Goal: Information Seeking & Learning: Check status

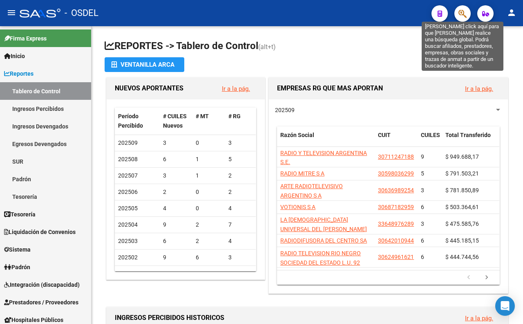
click at [467, 15] on button "button" at bounding box center [462, 13] width 16 height 16
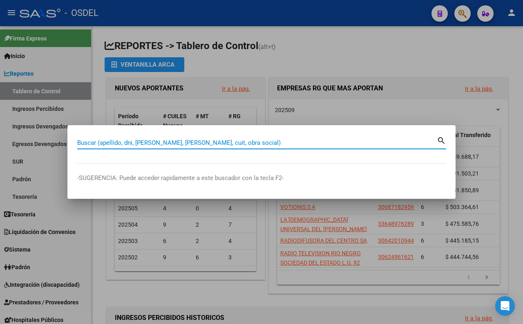
click at [229, 142] on input "Buscar (apellido, dni, [PERSON_NAME], [PERSON_NAME], cuit, obra social)" at bounding box center [257, 142] width 360 height 7
paste input "38429337"
type input "38429337"
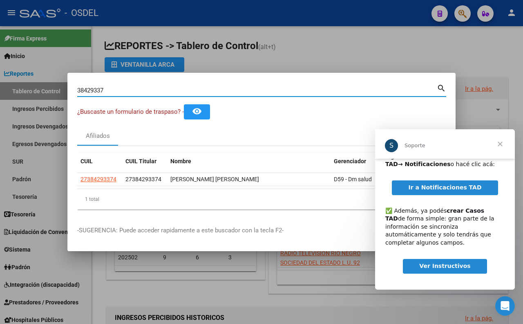
scroll to position [60, 0]
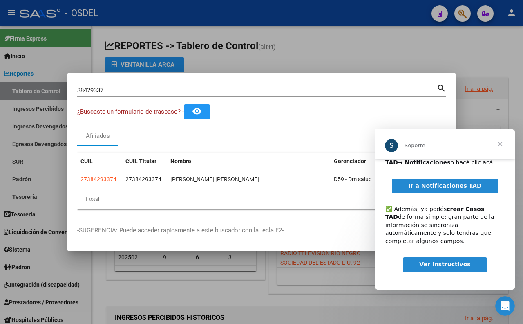
click at [496, 144] on span "Cerrar" at bounding box center [499, 143] width 29 height 29
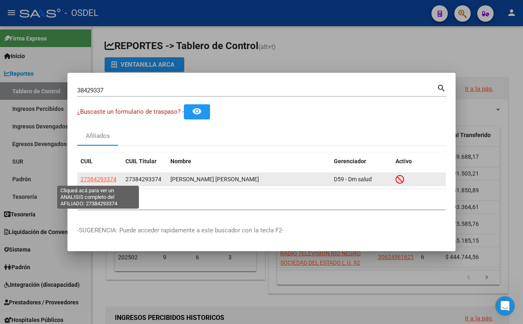
click at [105, 178] on span "27384293374" at bounding box center [99, 179] width 36 height 7
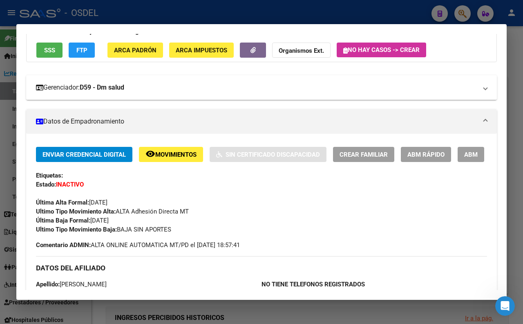
scroll to position [0, 0]
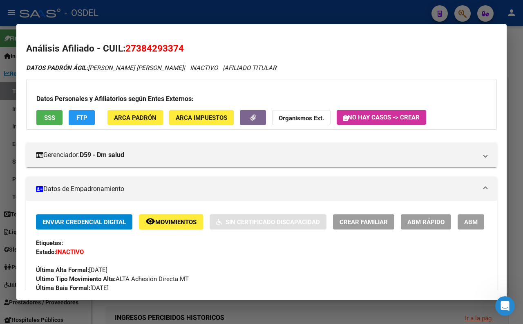
click at [38, 119] on button "SSS" at bounding box center [49, 117] width 26 height 15
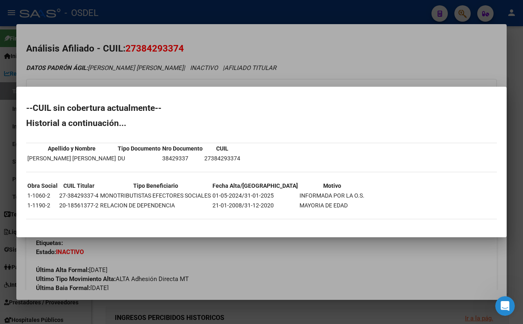
click at [316, 60] on div at bounding box center [261, 162] width 523 height 324
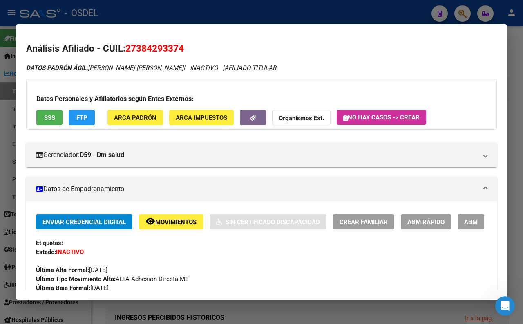
click at [85, 112] on button "FTP" at bounding box center [82, 117] width 26 height 15
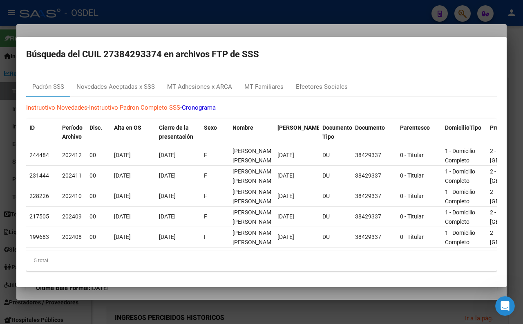
click at [290, 22] on div at bounding box center [261, 162] width 523 height 324
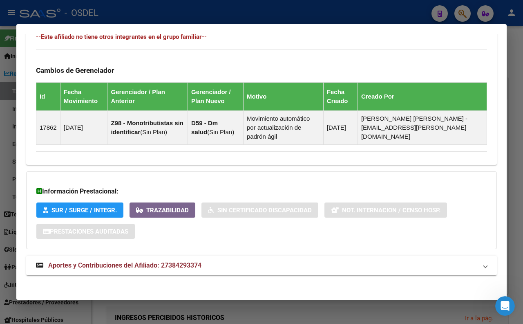
scroll to position [496, 0]
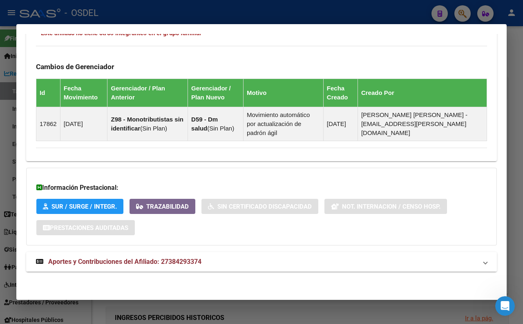
click at [174, 260] on span "Aportes y Contribuciones del Afiliado: 27384293374" at bounding box center [124, 261] width 153 height 8
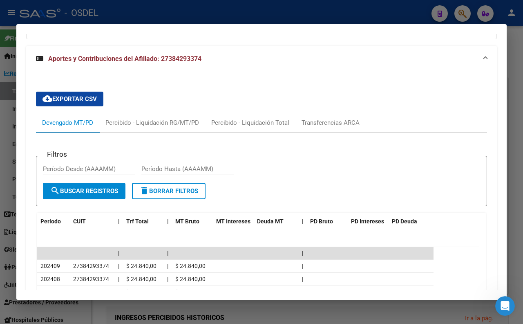
scroll to position [678, 0]
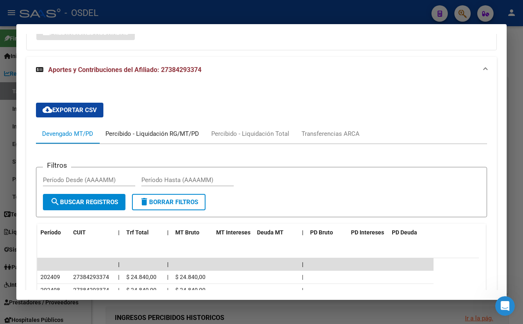
click at [145, 138] on div "Percibido - Liquidación RG/MT/PD" at bounding box center [152, 133] width 94 height 9
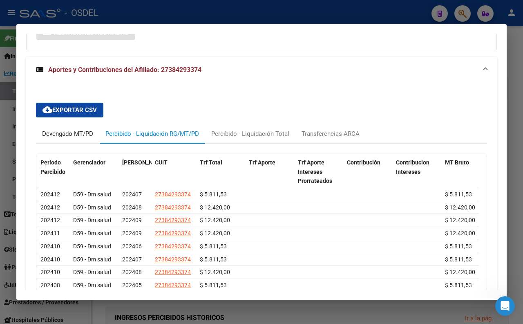
click at [89, 138] on div "Devengado MT/PD" at bounding box center [67, 133] width 51 height 9
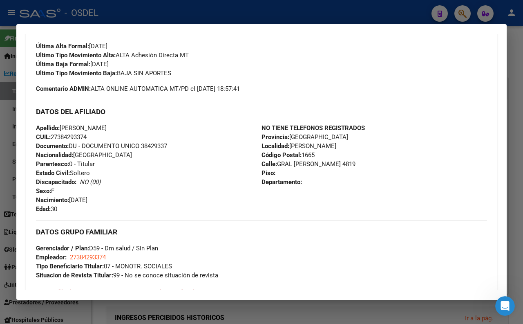
scroll to position [87, 0]
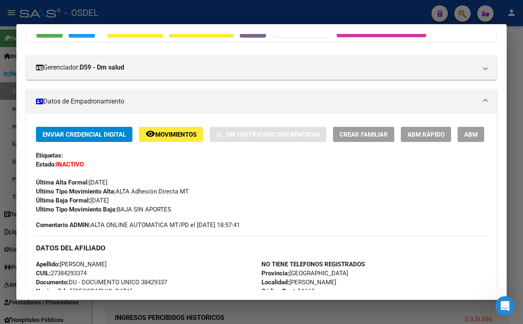
click at [521, 48] on div at bounding box center [261, 162] width 523 height 324
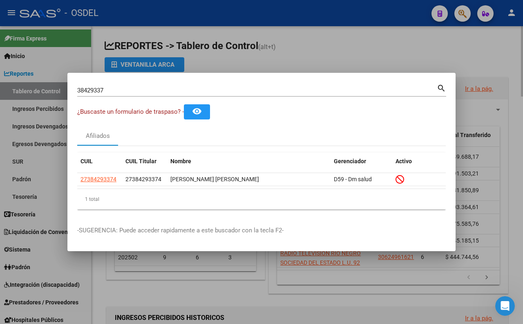
click at [330, 59] on div at bounding box center [261, 162] width 523 height 324
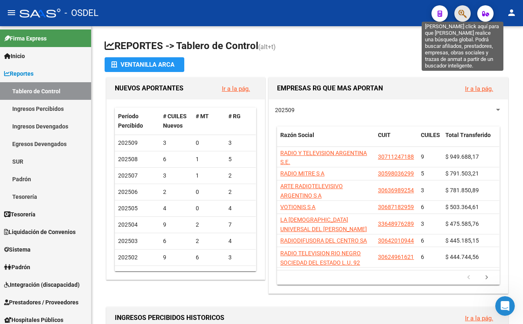
click at [460, 13] on icon "button" at bounding box center [462, 13] width 8 height 9
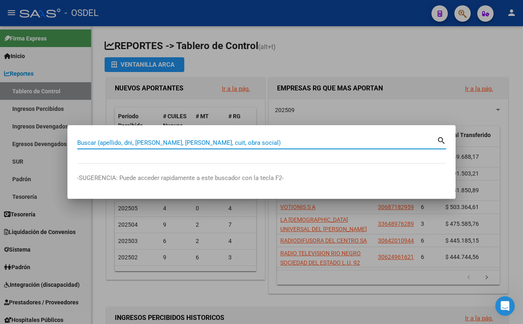
paste input "29237724"
type input "29237724"
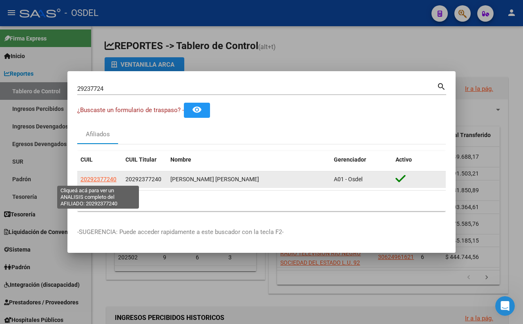
click at [90, 182] on span "20292377240" at bounding box center [99, 179] width 36 height 7
type textarea "20292377240"
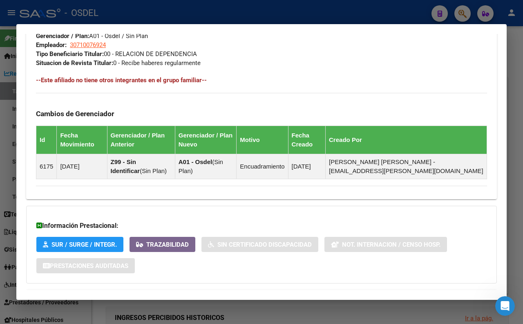
scroll to position [469, 0]
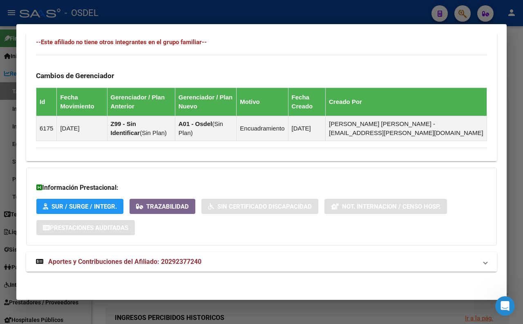
click at [208, 262] on mat-panel-title "Aportes y Contribuciones del Afiliado: 20292377240" at bounding box center [256, 262] width 441 height 10
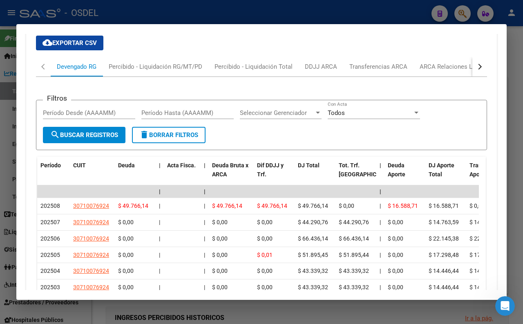
scroll to position [651, 0]
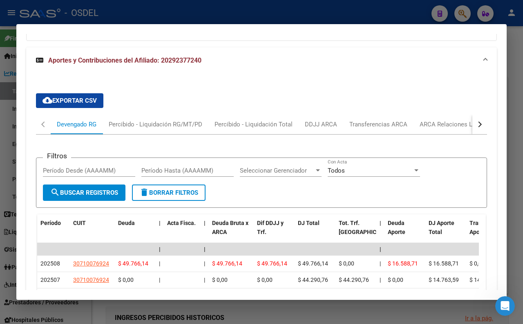
click at [251, 7] on div at bounding box center [261, 162] width 523 height 324
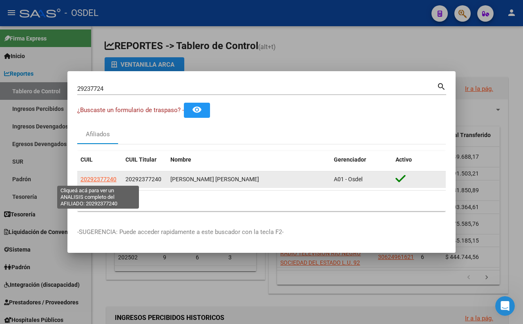
click at [102, 178] on span "20292377240" at bounding box center [99, 179] width 36 height 7
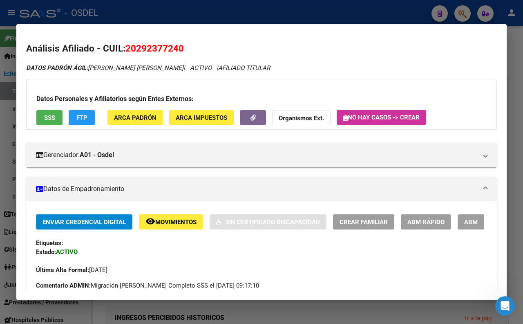
click at [54, 123] on button "SSS" at bounding box center [49, 117] width 26 height 15
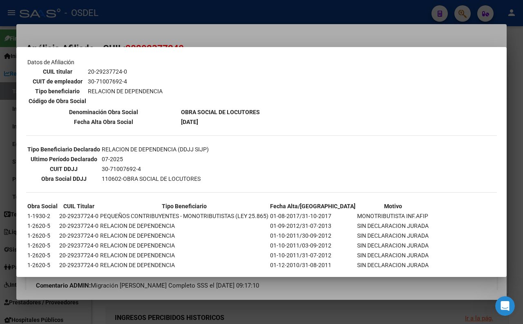
scroll to position [144, 0]
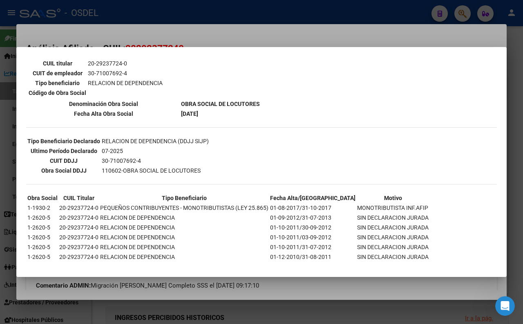
click at [232, 40] on div at bounding box center [261, 162] width 523 height 324
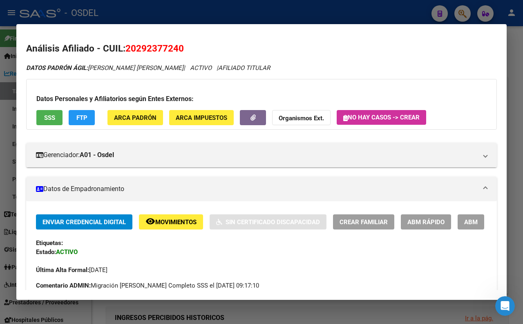
click at [354, 9] on div at bounding box center [261, 162] width 523 height 324
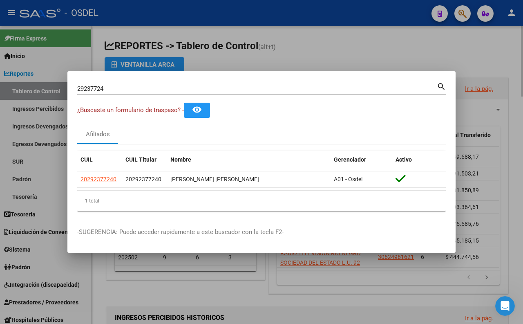
click at [295, 47] on div at bounding box center [261, 162] width 523 height 324
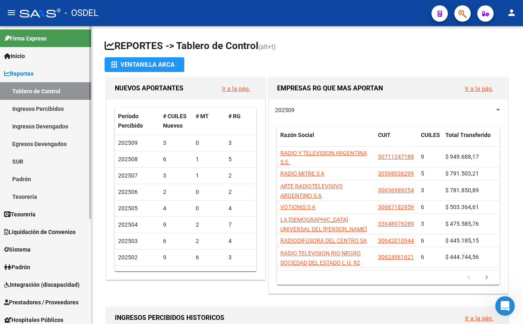
click at [22, 181] on link "Padrón" at bounding box center [45, 179] width 91 height 18
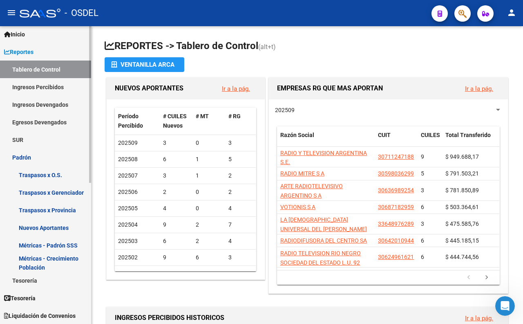
scroll to position [45, 0]
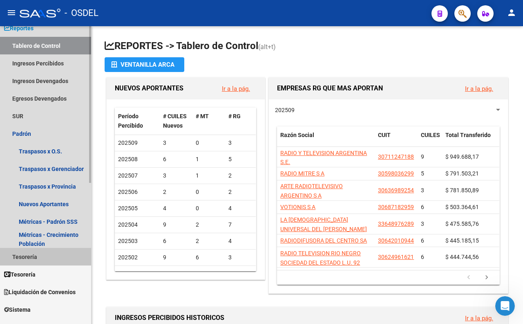
click at [34, 257] on link "Tesorería" at bounding box center [45, 257] width 91 height 18
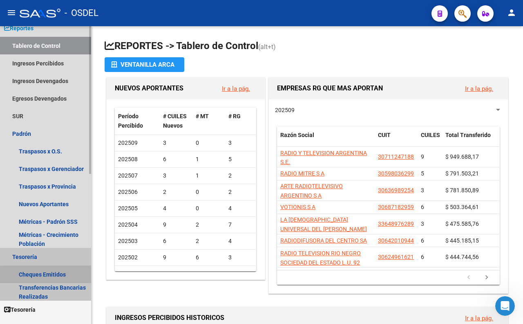
click at [63, 276] on link "Cheques Emitidos" at bounding box center [45, 274] width 91 height 18
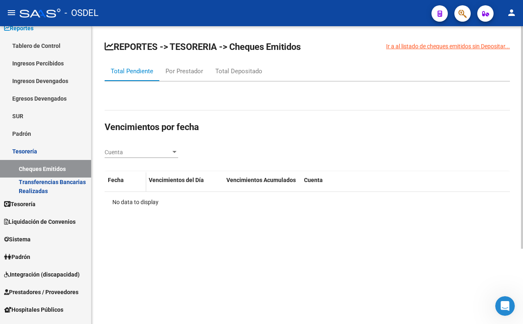
click at [290, 134] on h2 "Vencimientos por fecha" at bounding box center [307, 127] width 405 height 16
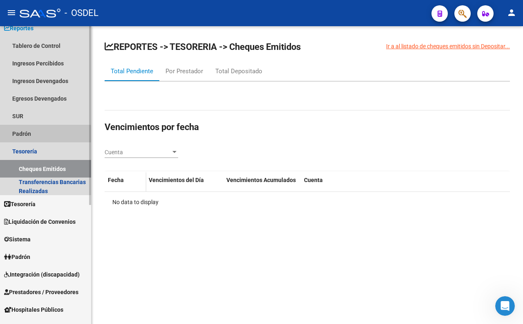
click at [34, 137] on link "Padrón" at bounding box center [45, 134] width 91 height 18
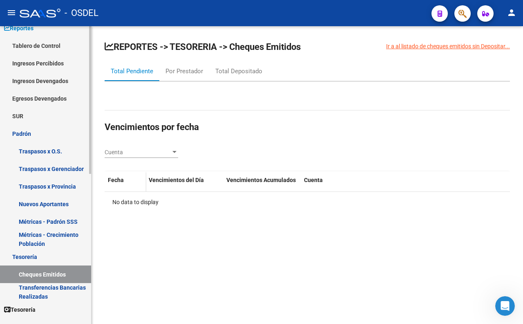
click at [45, 146] on link "Traspasos x O.S." at bounding box center [45, 151] width 91 height 18
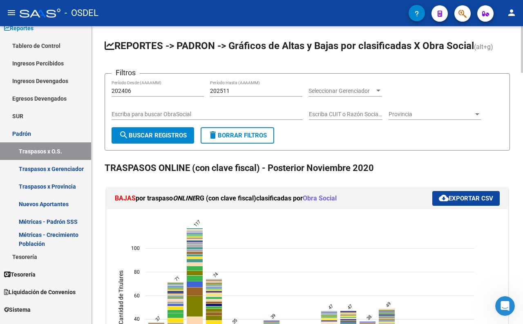
scroll to position [136, 0]
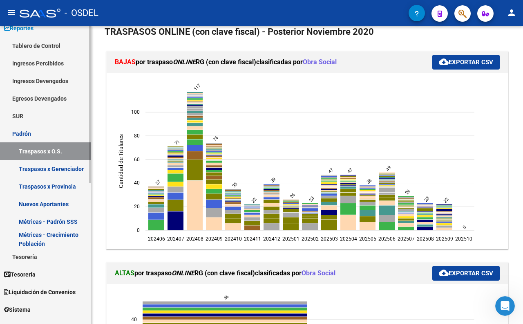
click at [42, 168] on link "Traspasos x Gerenciador" at bounding box center [45, 169] width 91 height 18
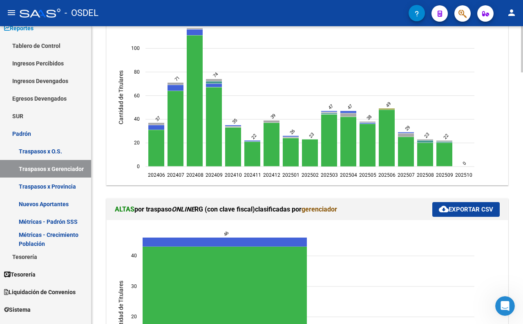
scroll to position [227, 0]
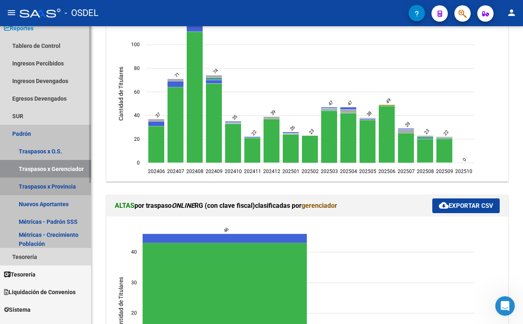
click at [37, 187] on link "Traspasos x Provincia" at bounding box center [45, 186] width 91 height 18
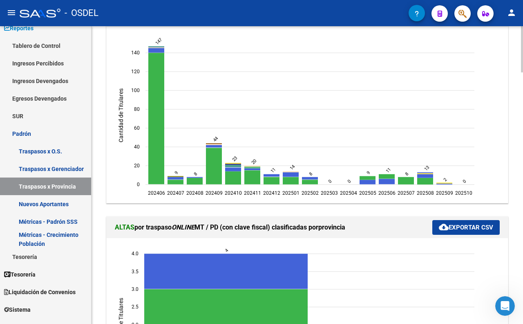
scroll to position [635, 0]
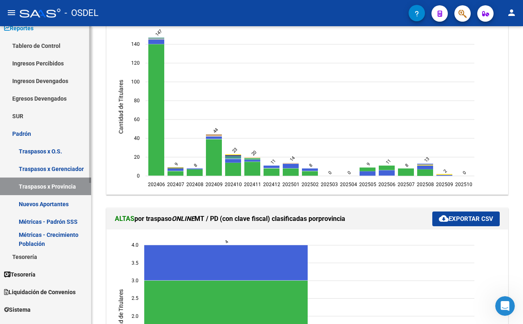
click at [35, 207] on link "Nuevos Aportantes" at bounding box center [45, 204] width 91 height 18
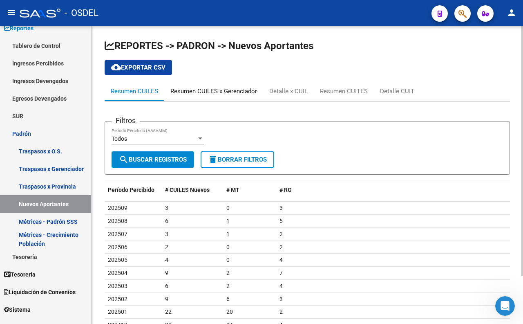
click at [194, 96] on div "Resumen CUILES x Gerenciador" at bounding box center [213, 91] width 87 height 9
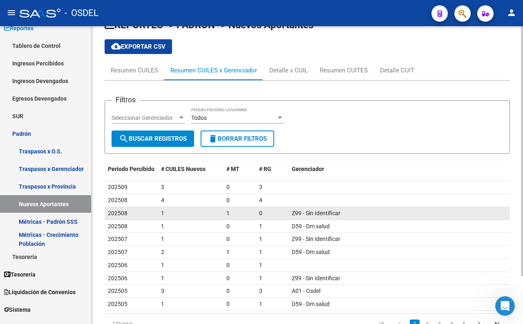
scroll to position [45, 0]
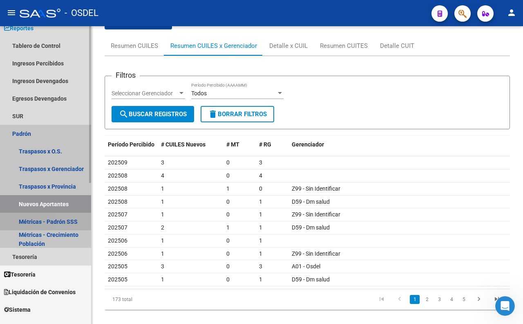
click at [71, 224] on link "Métricas - Padrón SSS" at bounding box center [45, 221] width 91 height 18
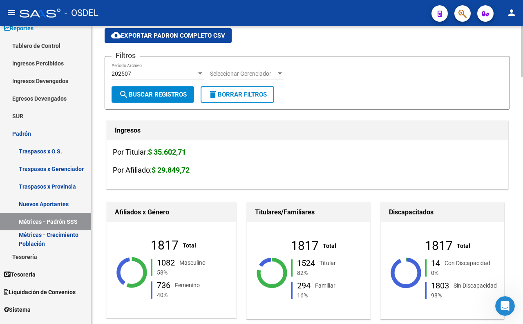
scroll to position [45, 0]
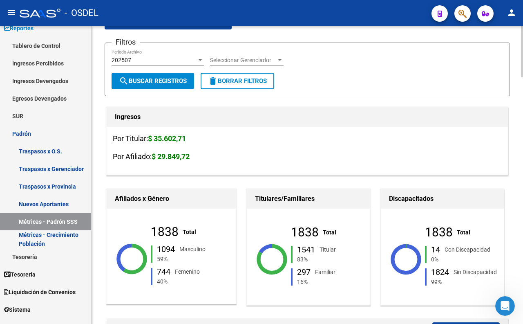
click at [162, 56] on div "202507 Período Archivo" at bounding box center [158, 57] width 92 height 16
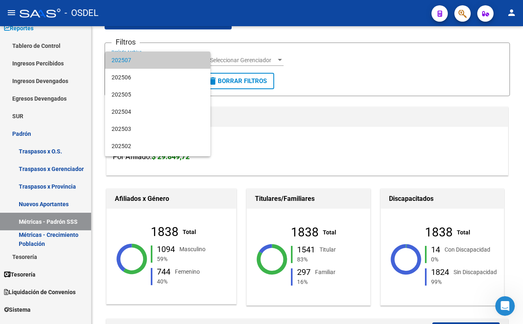
click at [161, 58] on span "202507" at bounding box center [158, 59] width 92 height 17
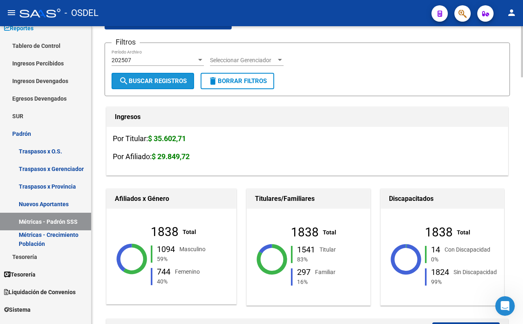
click at [165, 84] on span "search Buscar Registros" at bounding box center [153, 80] width 68 height 7
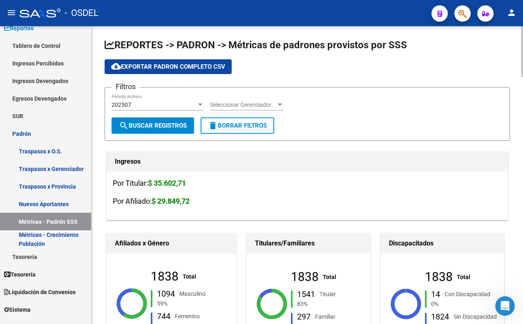
scroll to position [0, 0]
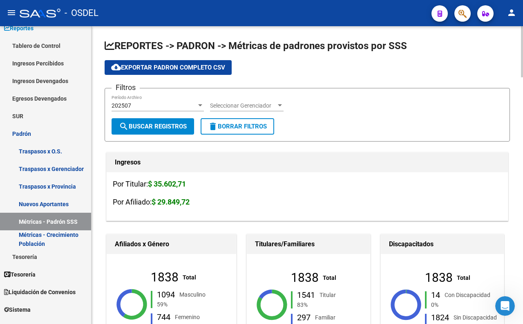
click at [260, 106] on span "Seleccionar Gerenciador" at bounding box center [243, 105] width 66 height 7
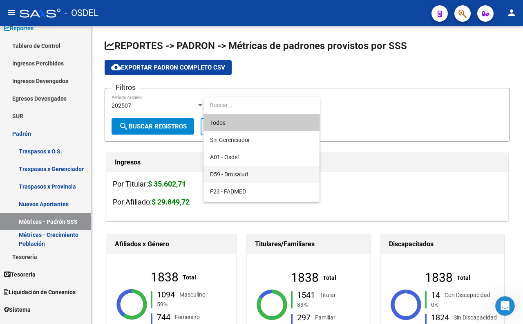
click at [245, 170] on span "D59 - Dm salud" at bounding box center [261, 174] width 103 height 17
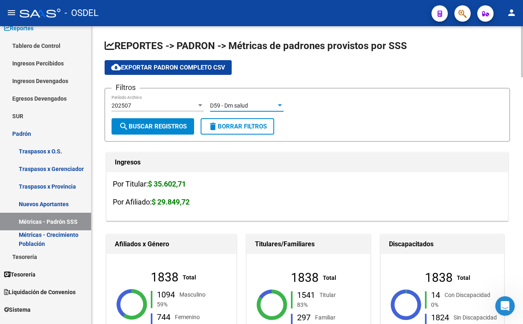
click at [163, 127] on span "search Buscar Registros" at bounding box center [153, 126] width 68 height 7
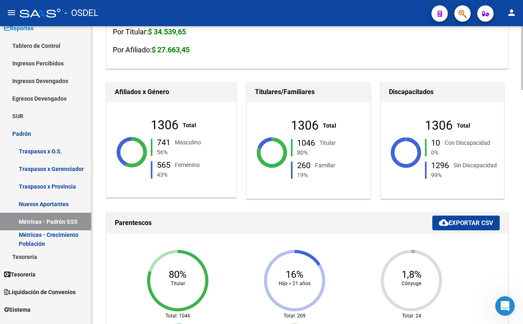
scroll to position [181, 0]
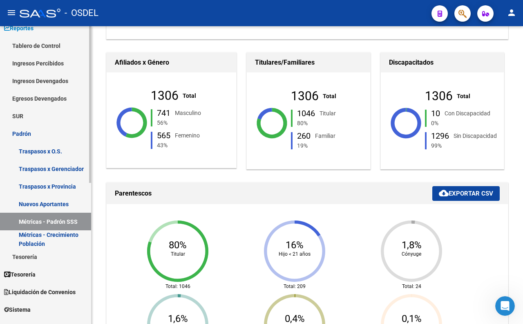
click at [45, 260] on link "Tesorería" at bounding box center [45, 257] width 91 height 18
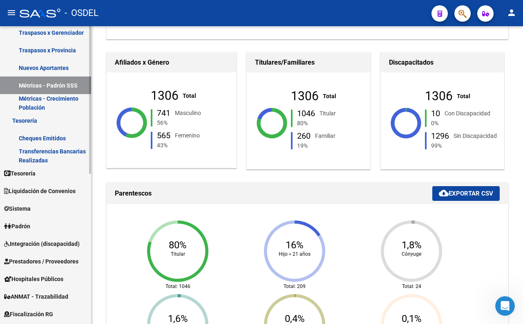
click at [29, 206] on span "Sistema" at bounding box center [17, 208] width 27 height 9
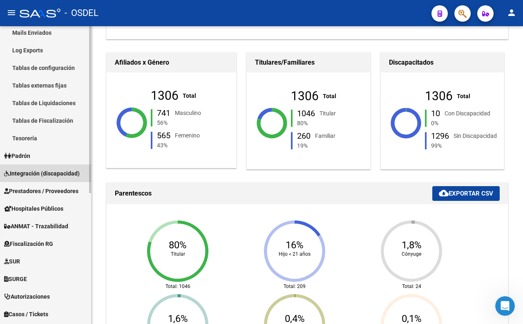
click at [55, 172] on span "Integración (discapacidad)" at bounding box center [42, 173] width 76 height 9
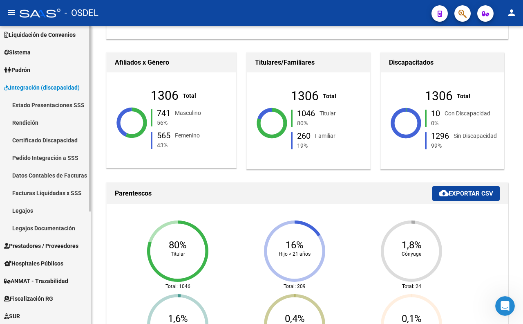
scroll to position [44, 0]
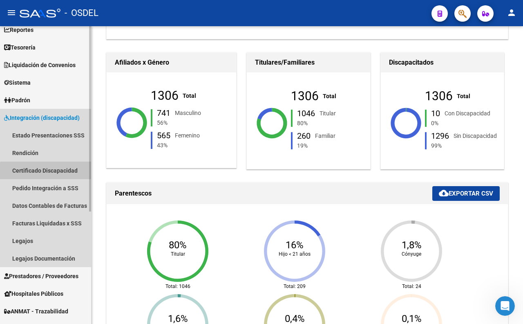
click at [74, 173] on link "Certificado Discapacidad" at bounding box center [45, 170] width 91 height 18
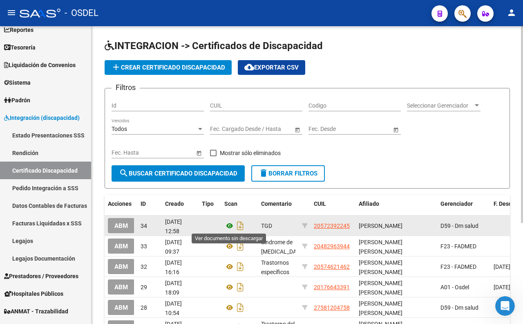
click at [230, 228] on icon at bounding box center [229, 226] width 11 height 10
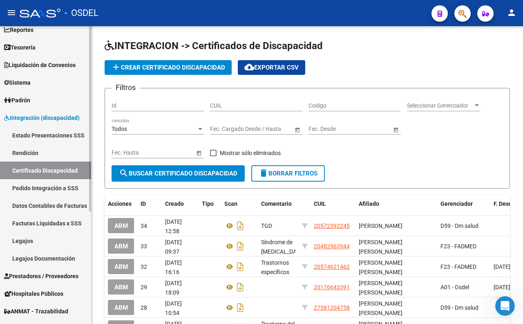
click at [48, 187] on link "Pedido Integración a SSS" at bounding box center [45, 188] width 91 height 18
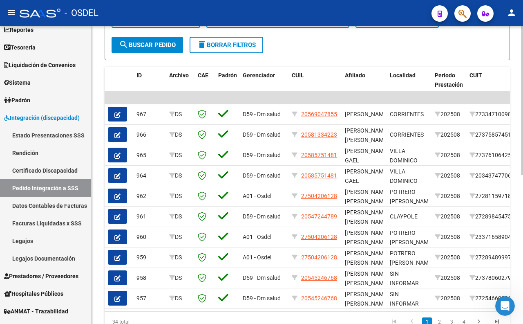
scroll to position [272, 0]
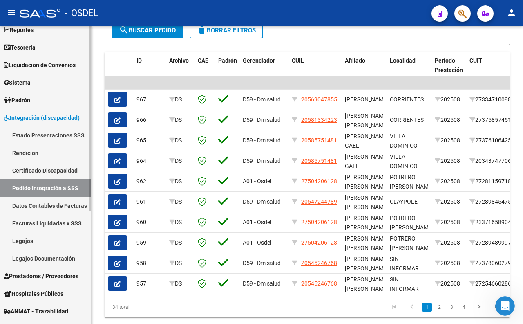
click at [52, 242] on link "Legajos" at bounding box center [45, 241] width 91 height 18
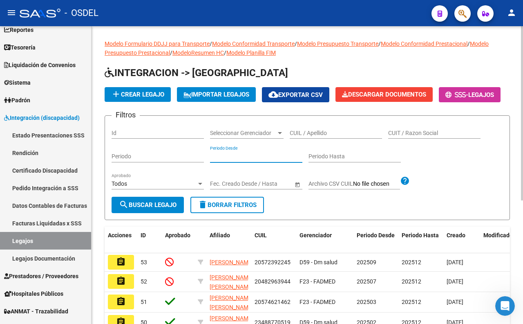
click at [250, 160] on input "Periodo Desde" at bounding box center [256, 156] width 92 height 7
type input "1"
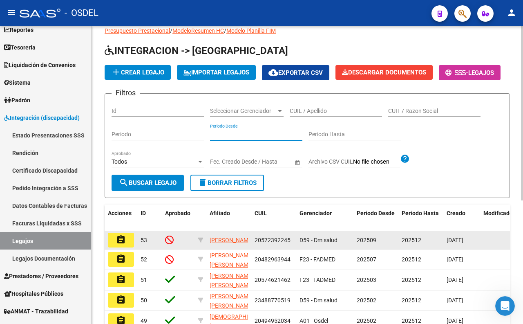
scroll to position [45, 0]
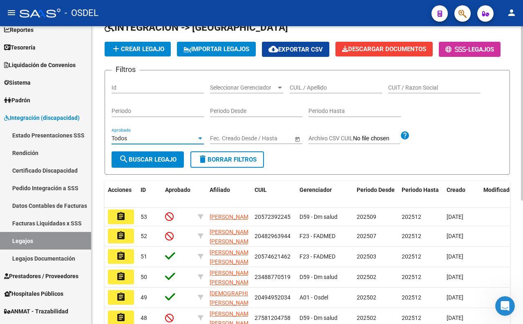
click at [189, 142] on div "Todos" at bounding box center [154, 138] width 85 height 7
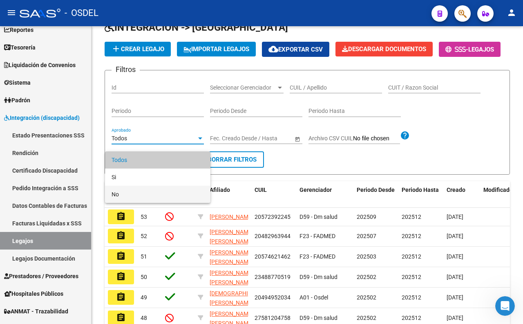
click at [164, 190] on span "No" at bounding box center [158, 194] width 92 height 17
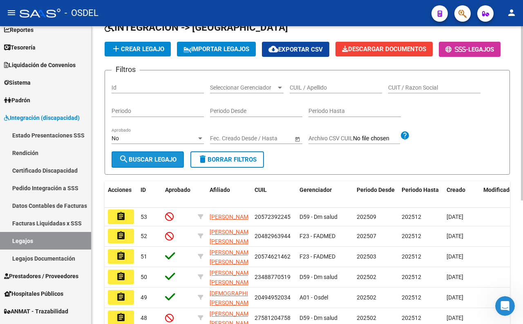
click at [163, 163] on span "search Buscar Legajo" at bounding box center [148, 159] width 58 height 7
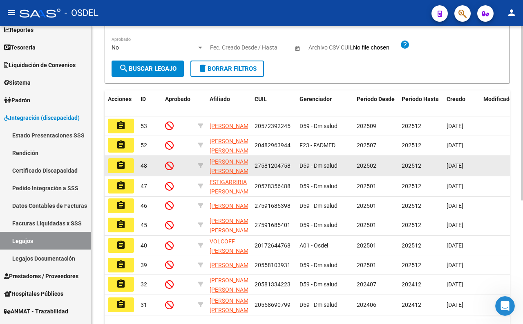
scroll to position [181, 0]
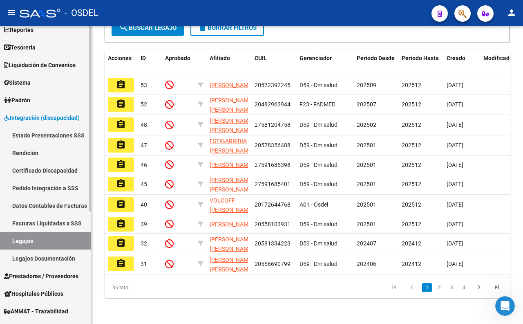
click at [60, 218] on link "Facturas Liquidadas x SSS" at bounding box center [45, 223] width 91 height 18
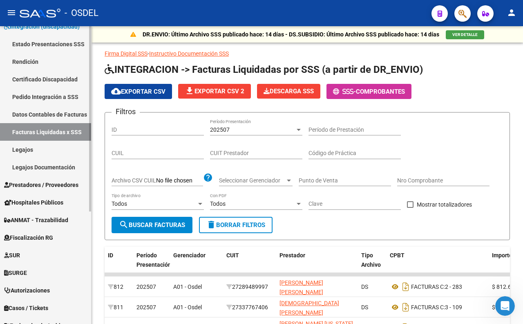
scroll to position [180, 0]
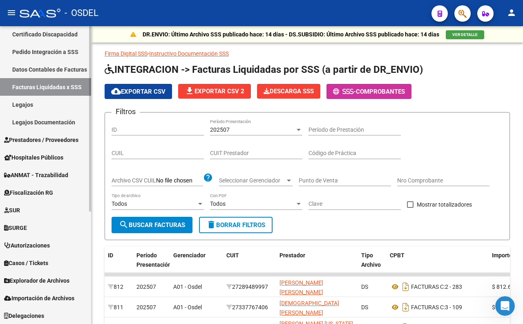
click at [58, 284] on link "Explorador de Archivos" at bounding box center [45, 280] width 91 height 18
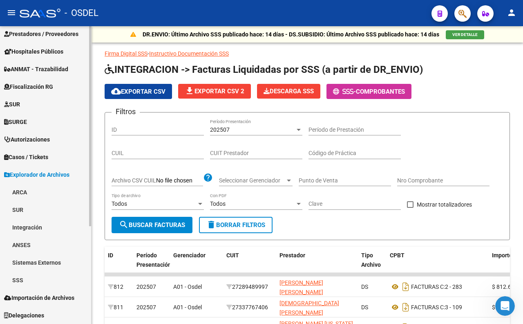
scroll to position [145, 0]
click at [50, 300] on span "Importación de Archivos" at bounding box center [39, 297] width 70 height 9
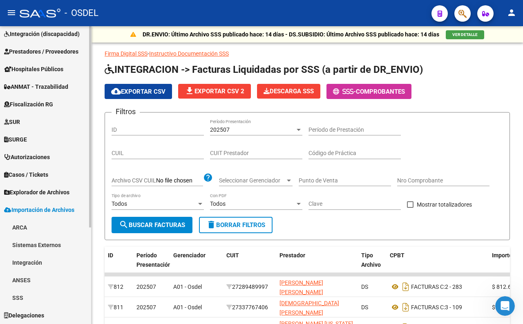
scroll to position [127, 0]
click at [50, 299] on link "SSS" at bounding box center [45, 298] width 91 height 18
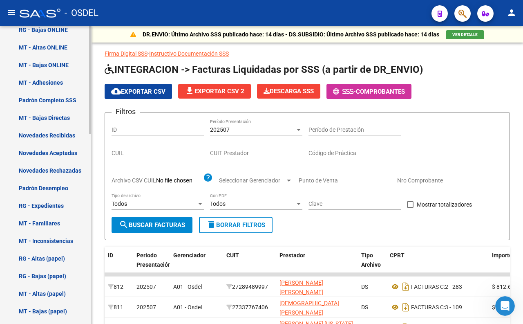
scroll to position [527, 0]
